Goal: Task Accomplishment & Management: Complete application form

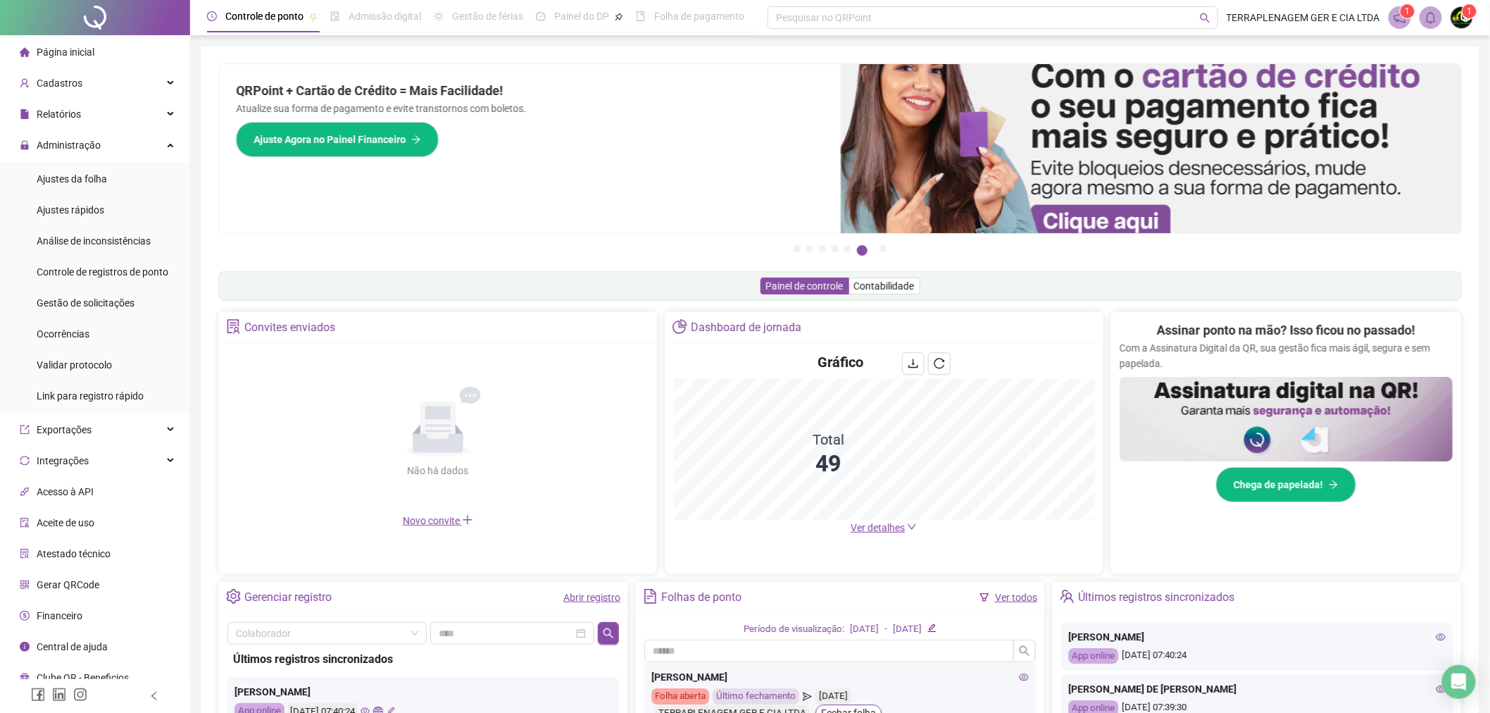
click at [604, 604] on div "Abrir registro" at bounding box center [591, 596] width 57 height 15
click at [601, 593] on link "Abrir registro" at bounding box center [591, 597] width 57 height 11
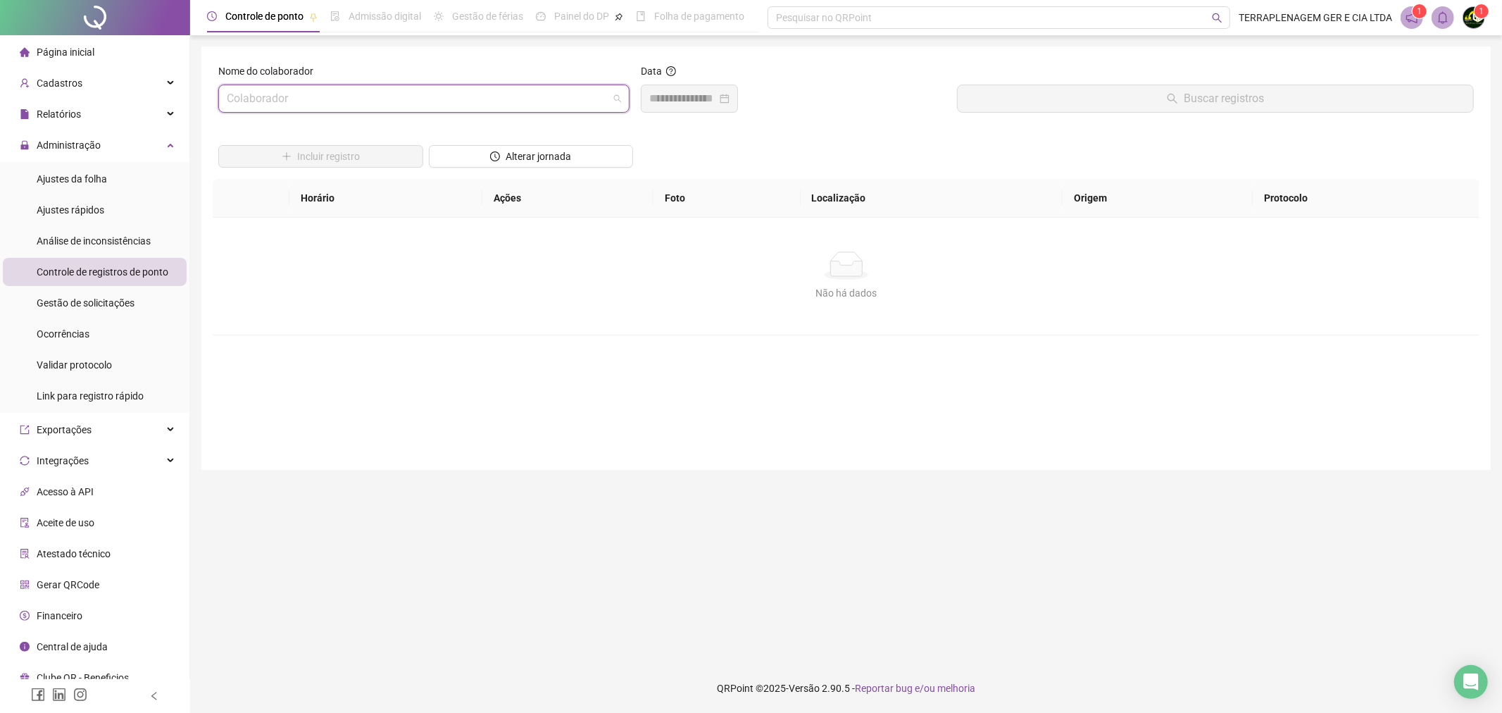
click at [547, 89] on input "search" at bounding box center [418, 98] width 382 height 27
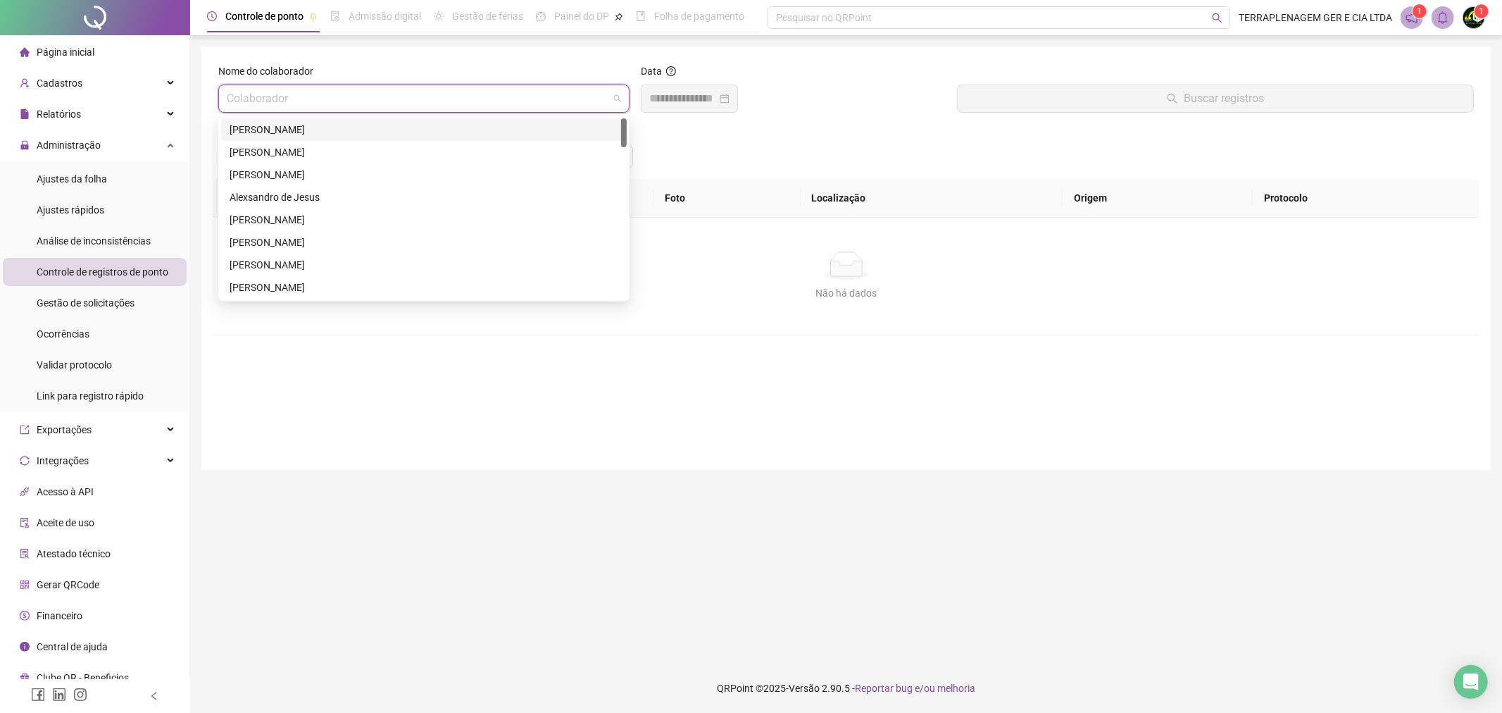
drag, startPoint x: 475, startPoint y: 123, endPoint x: 725, endPoint y: 66, distance: 257.0
click at [476, 123] on div "[PERSON_NAME]" at bounding box center [424, 129] width 389 height 15
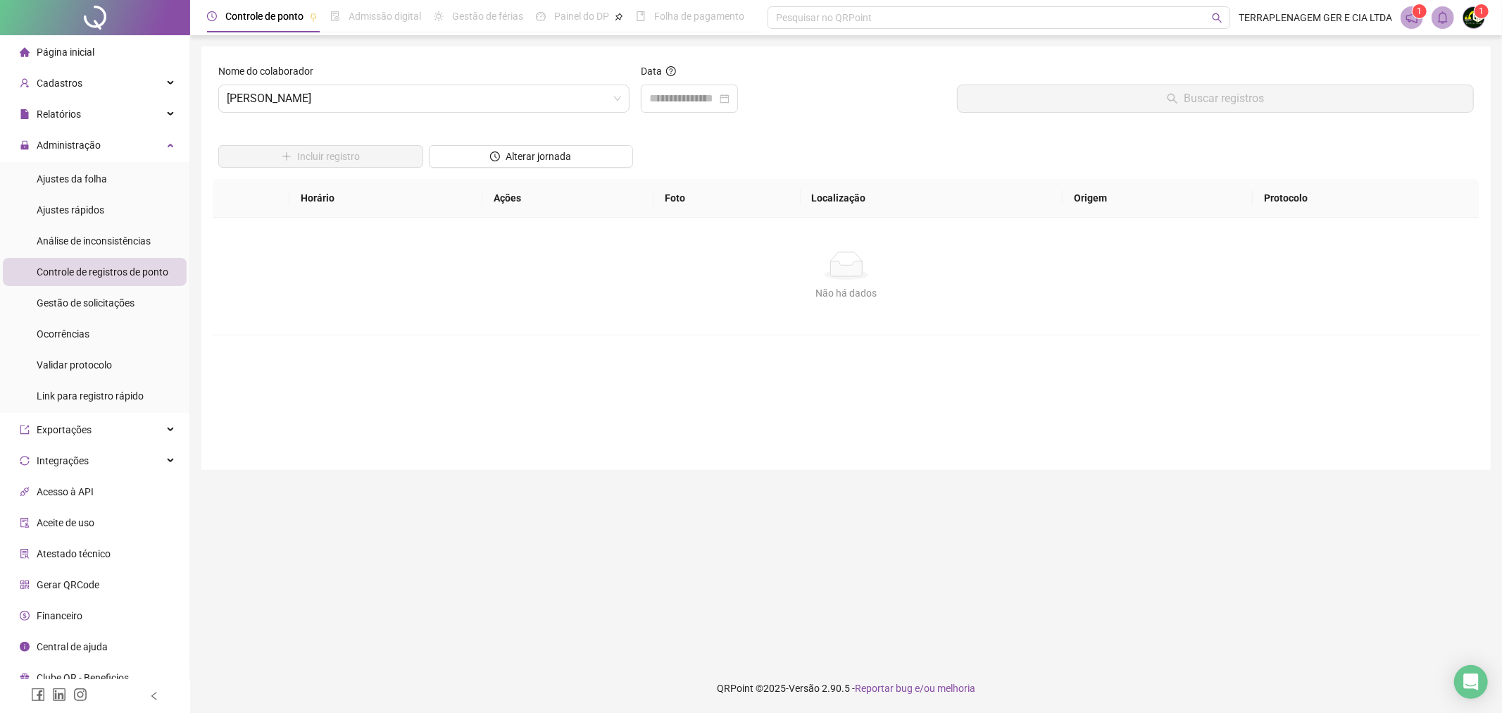
click at [725, 66] on div "Data" at bounding box center [794, 73] width 306 height 21
click at [738, 109] on div at bounding box center [689, 99] width 97 height 28
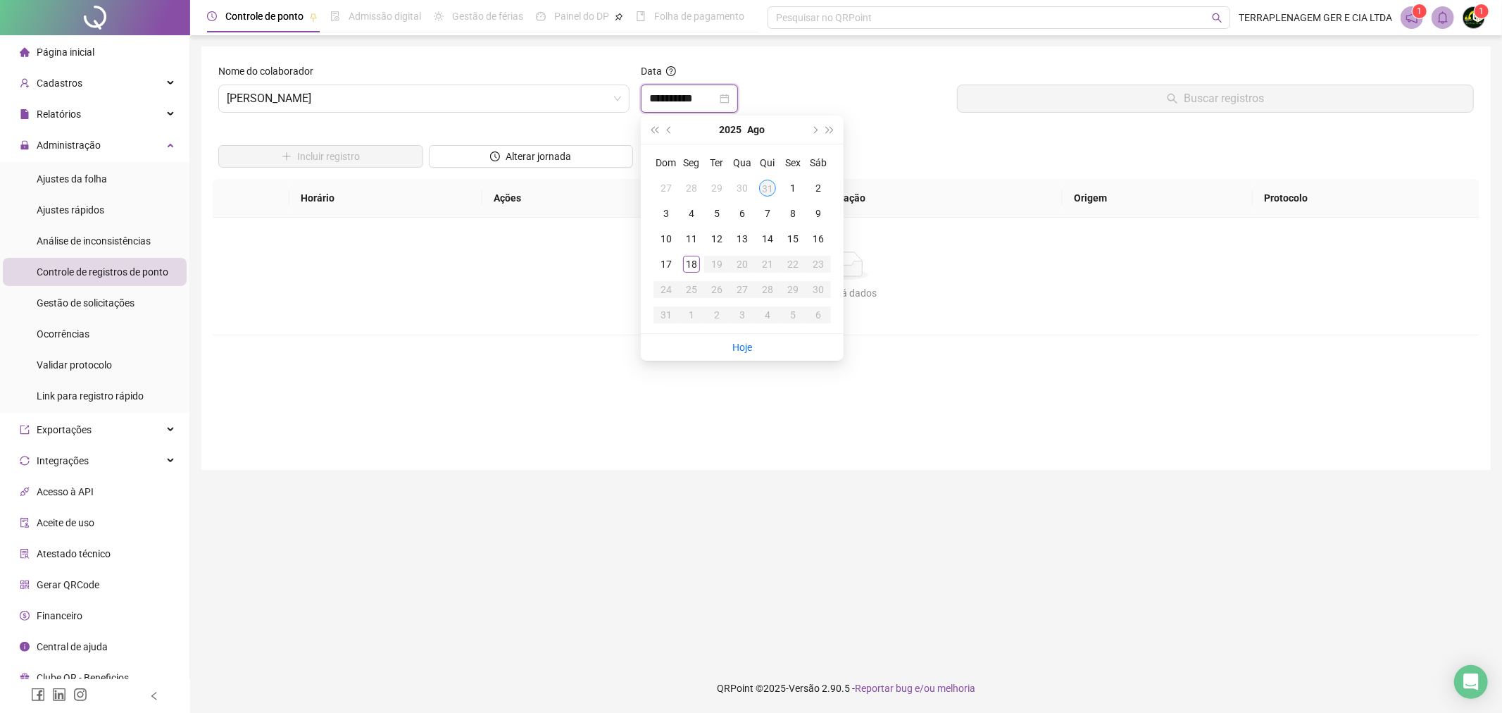
type input "**********"
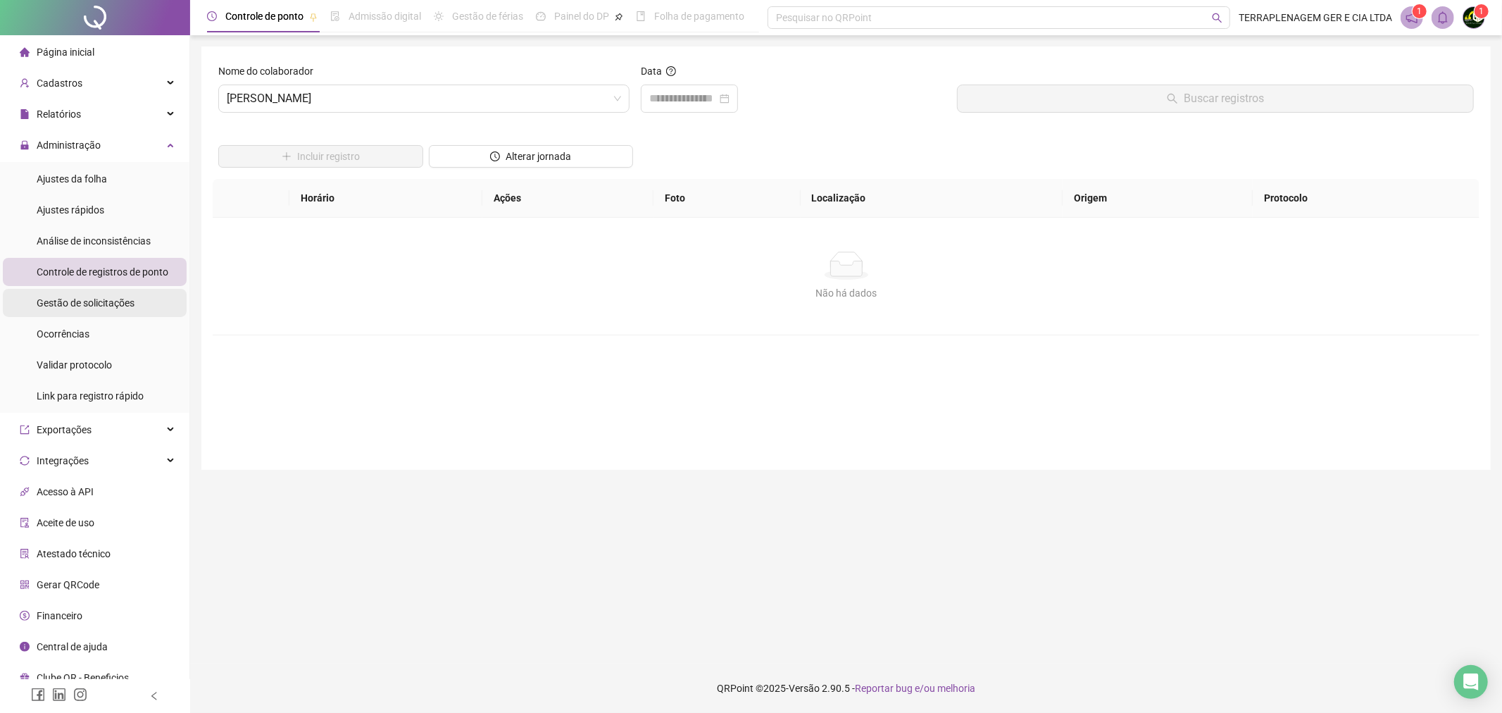
click at [96, 304] on span "Gestão de solicitações" at bounding box center [86, 302] width 98 height 11
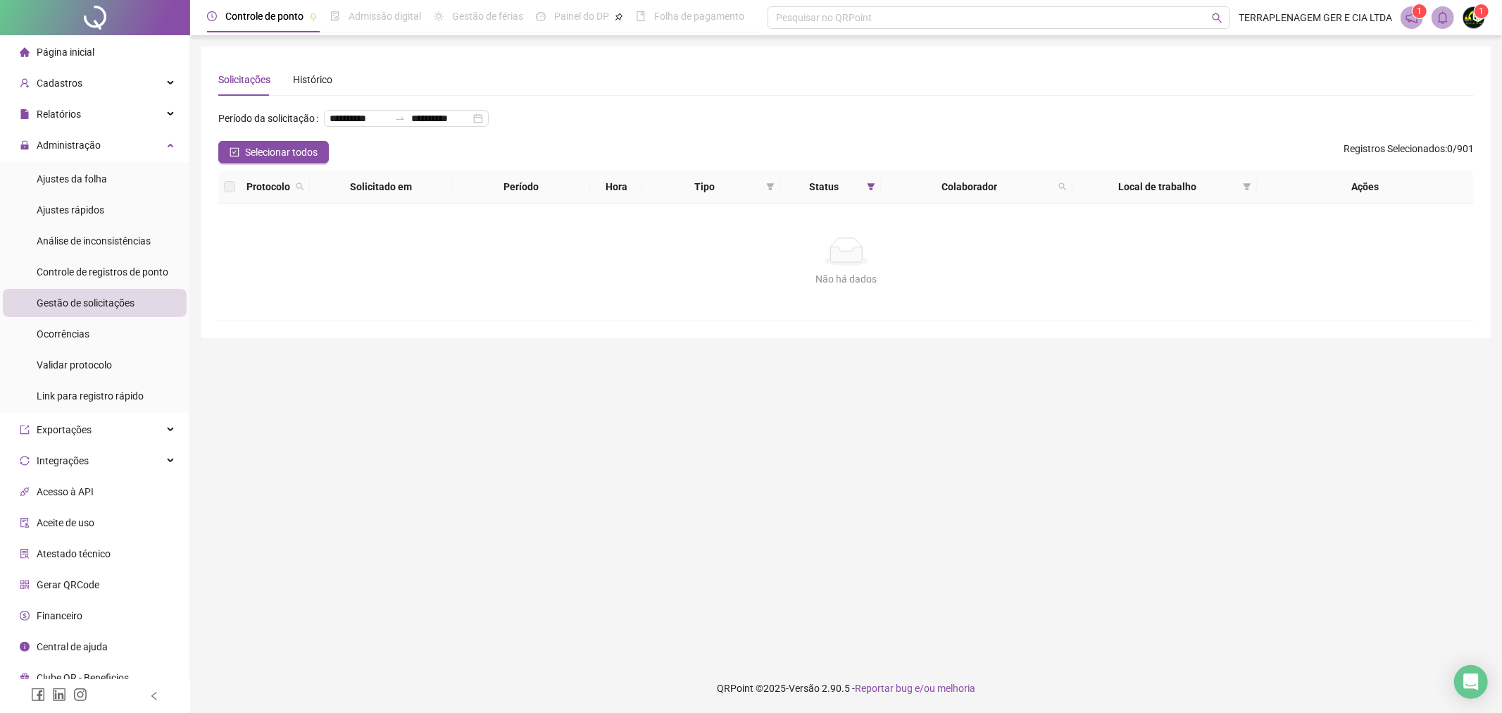
drag, startPoint x: 143, startPoint y: 292, endPoint x: 150, endPoint y: 286, distance: 9.0
click at [144, 292] on li "Gestão de solicitações" at bounding box center [95, 303] width 184 height 28
click at [159, 275] on span "Controle de registros de ponto" at bounding box center [103, 271] width 132 height 11
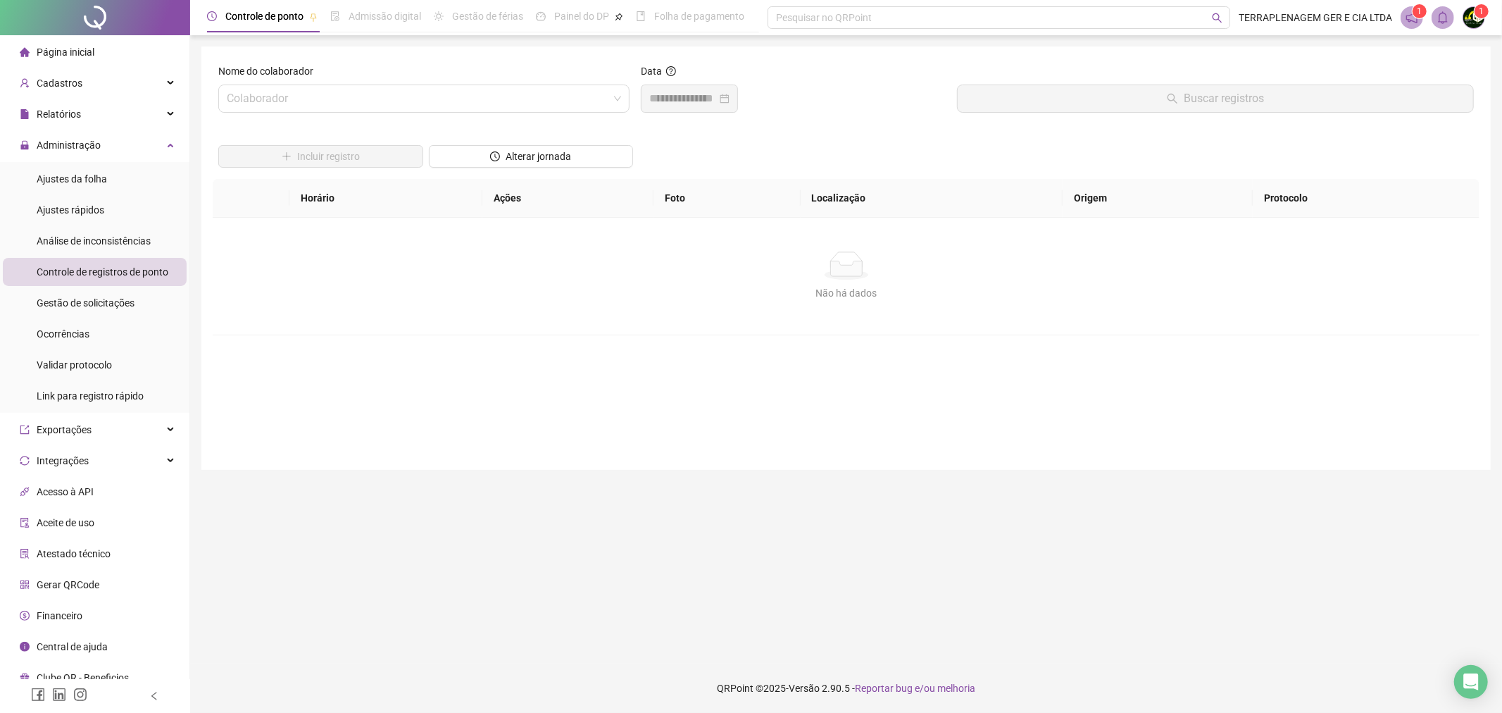
click at [561, 120] on div "Nome do colaborador Colaborador" at bounding box center [424, 93] width 423 height 61
click at [504, 100] on input "search" at bounding box center [418, 98] width 382 height 27
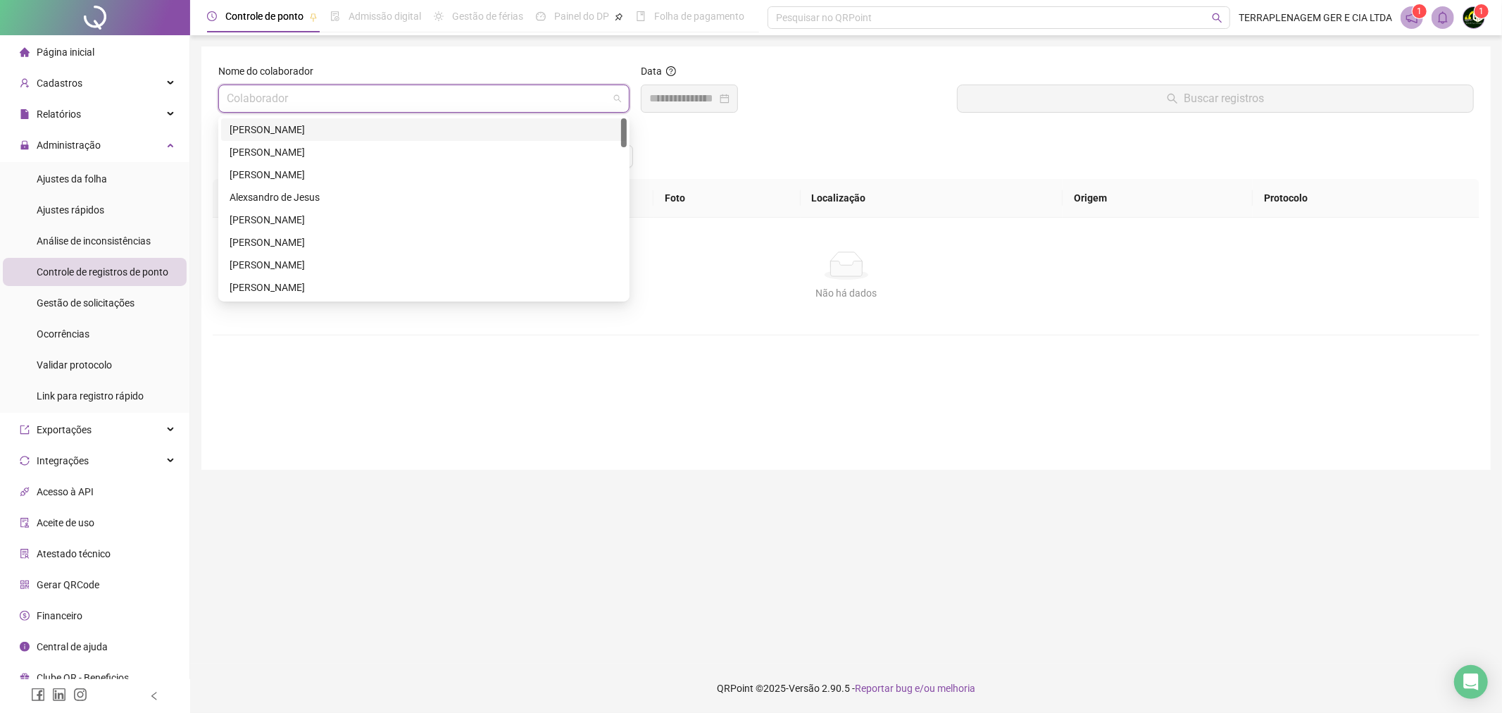
click at [441, 132] on div "[PERSON_NAME]" at bounding box center [424, 129] width 389 height 15
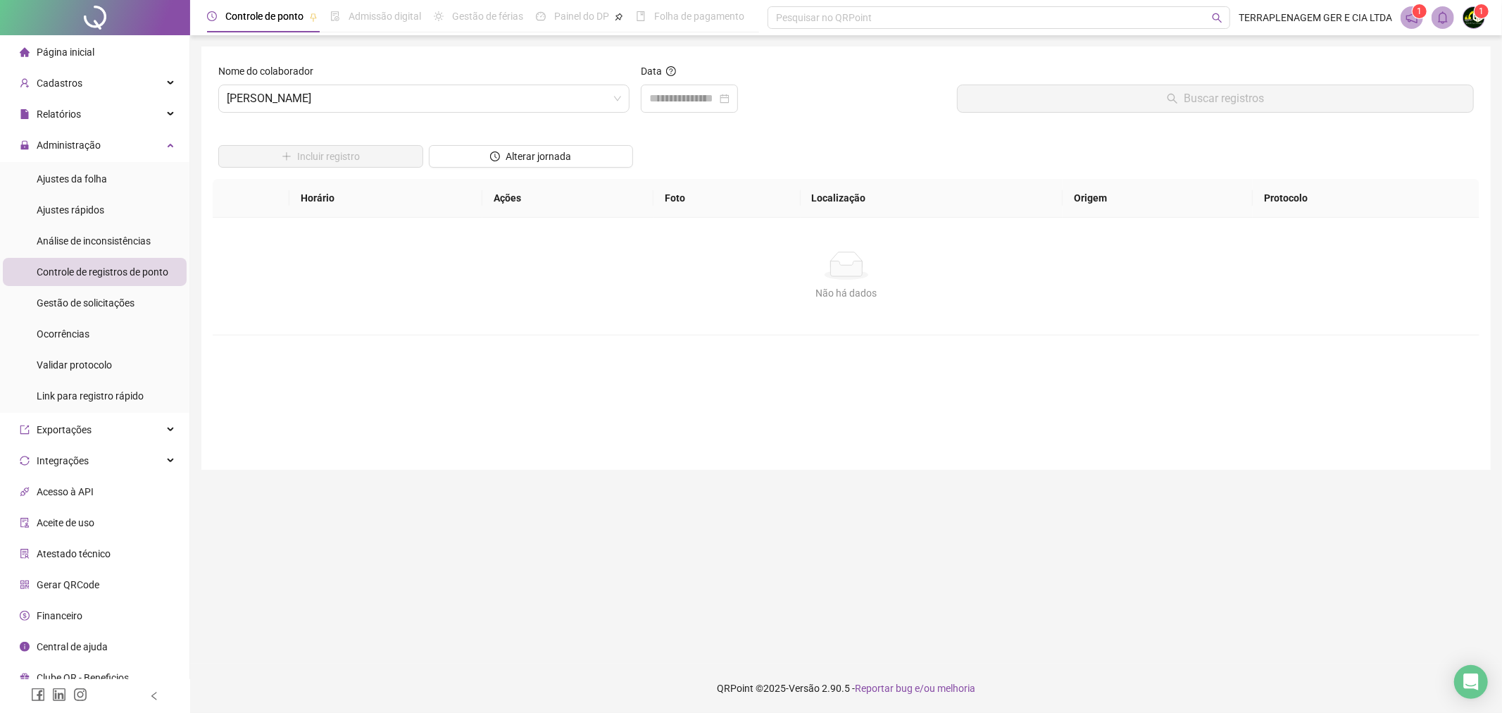
click at [635, 125] on div "Alterar jornada" at bounding box center [531, 151] width 211 height 55
click at [555, 104] on span "[PERSON_NAME]" at bounding box center [424, 98] width 394 height 27
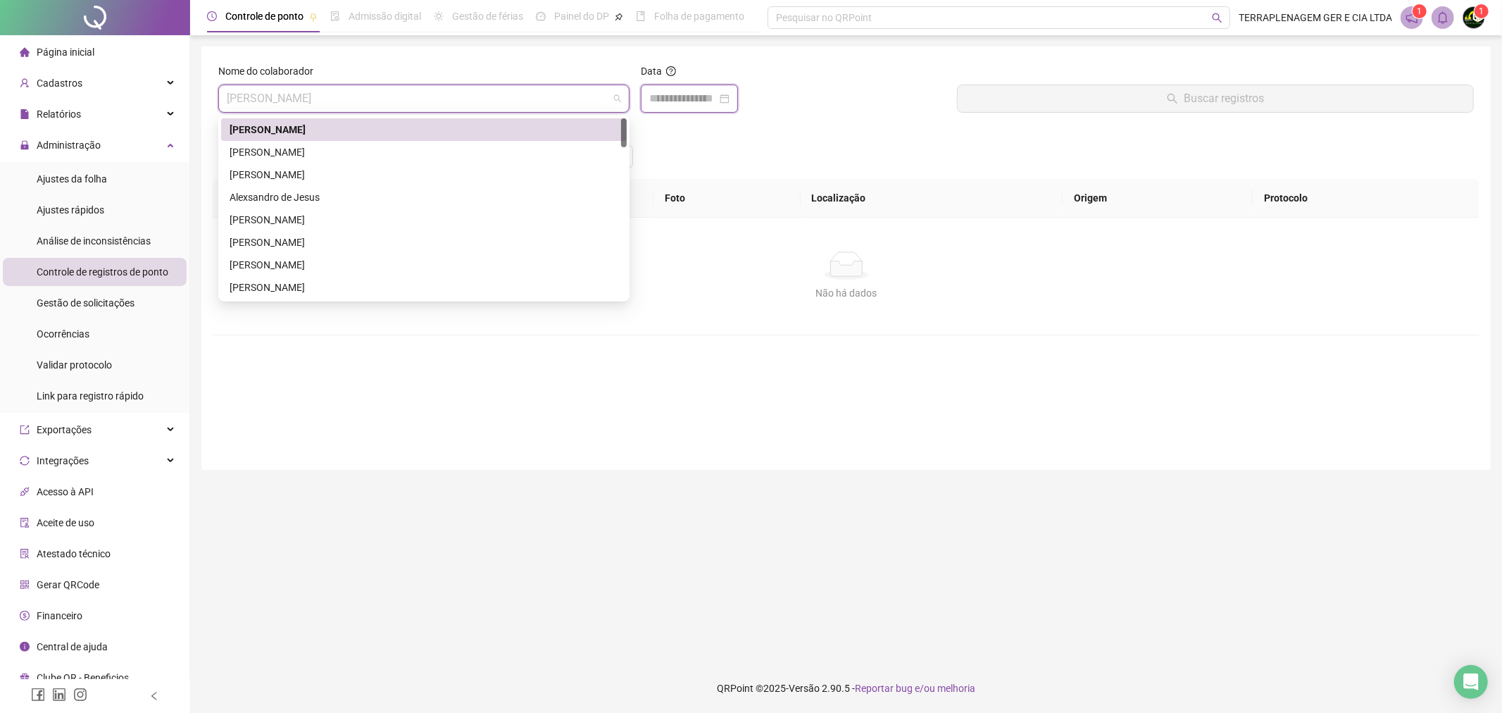
click at [664, 99] on input at bounding box center [683, 98] width 68 height 17
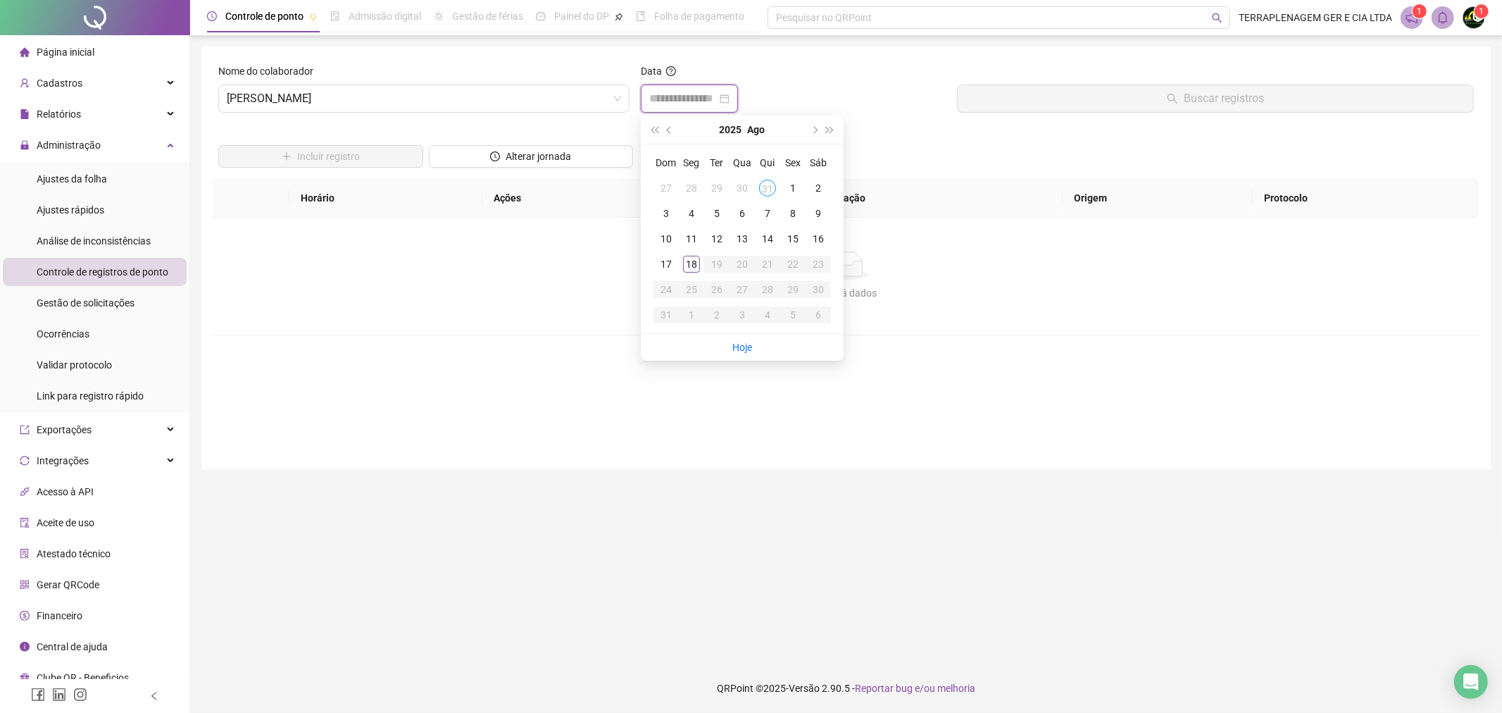
type input "**********"
